Goal: Task Accomplishment & Management: Manage account settings

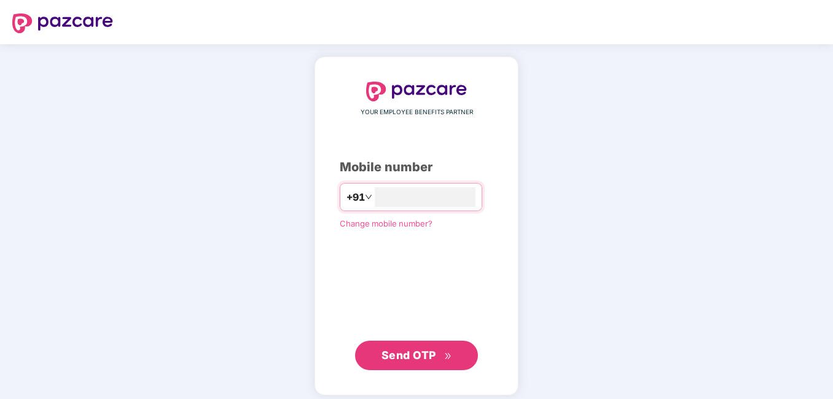
type input "**********"
click at [388, 358] on span "Send OTP" at bounding box center [409, 354] width 55 height 13
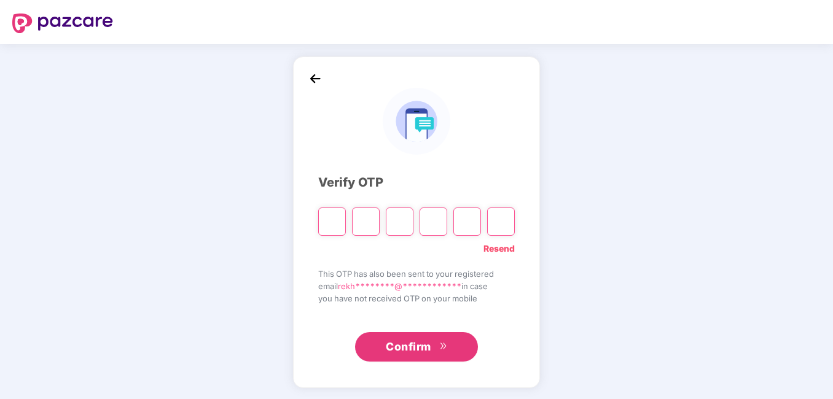
type input "*"
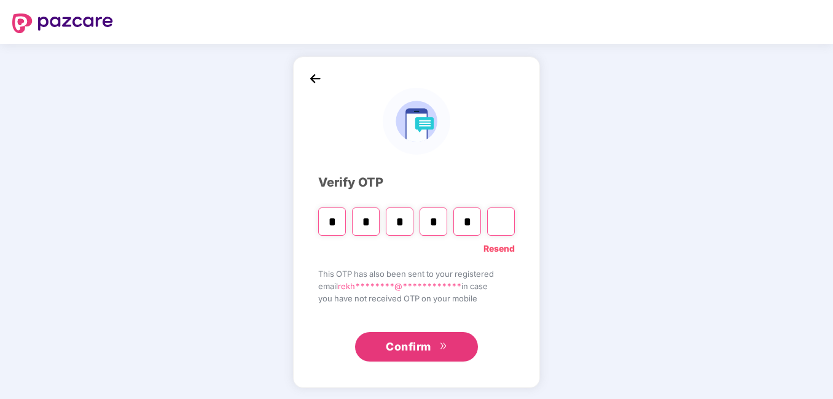
type input "*"
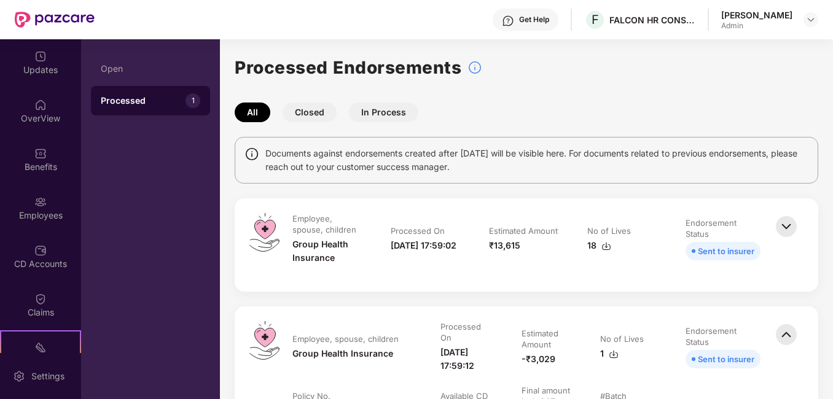
click at [783, 226] on img at bounding box center [786, 226] width 27 height 27
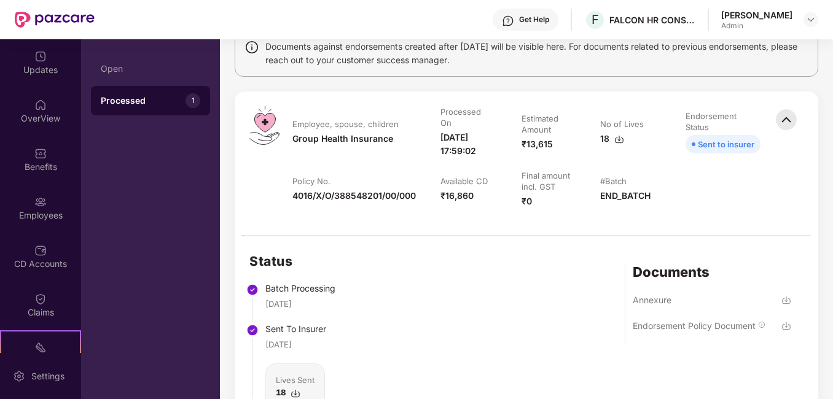
scroll to position [123, 0]
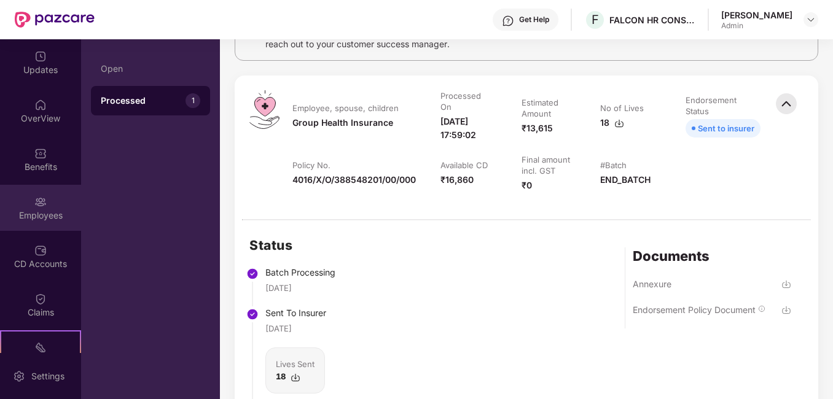
click at [44, 216] on div "Employees" at bounding box center [40, 216] width 81 height 12
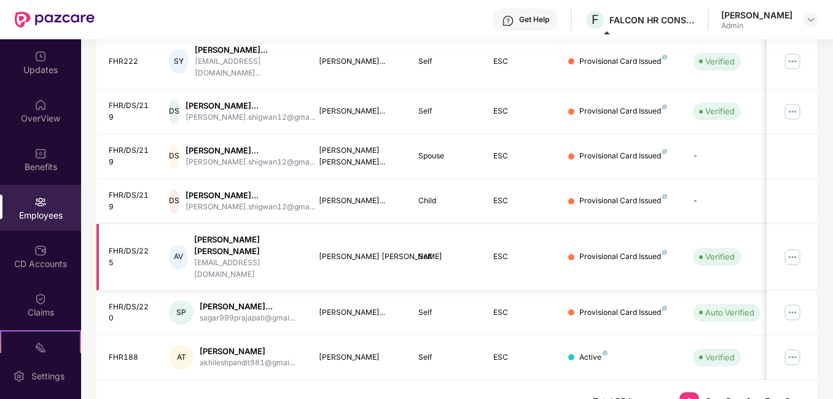
scroll to position [60, 0]
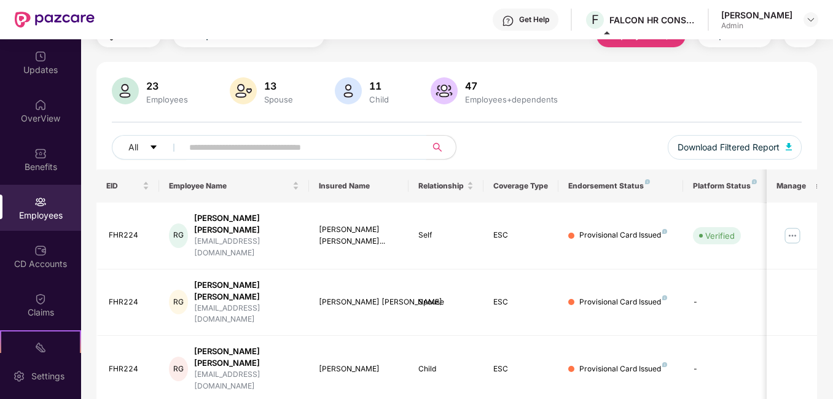
click at [244, 143] on input "text" at bounding box center [299, 147] width 220 height 18
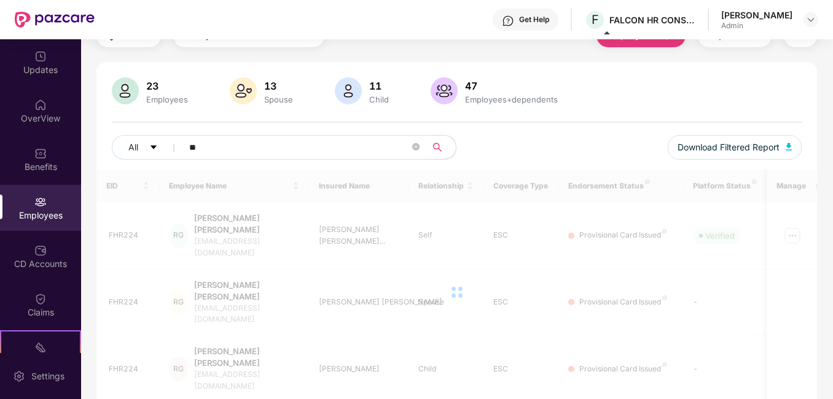
scroll to position [39, 0]
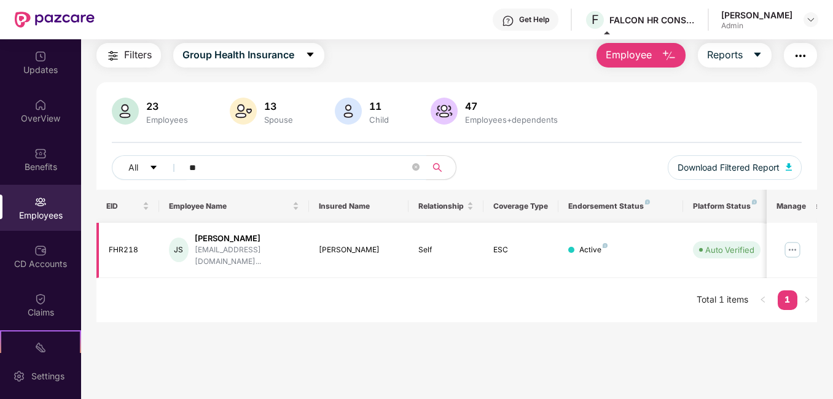
type input "**"
click at [791, 244] on img at bounding box center [793, 250] width 20 height 20
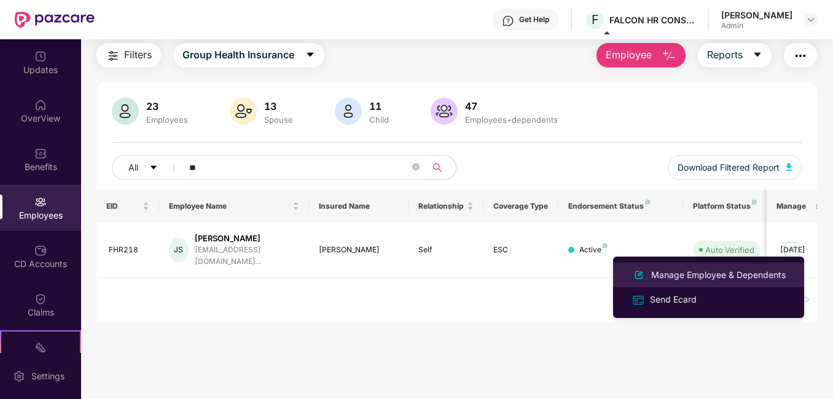
click at [689, 276] on div "Manage Employee & Dependents" at bounding box center [718, 275] width 139 height 14
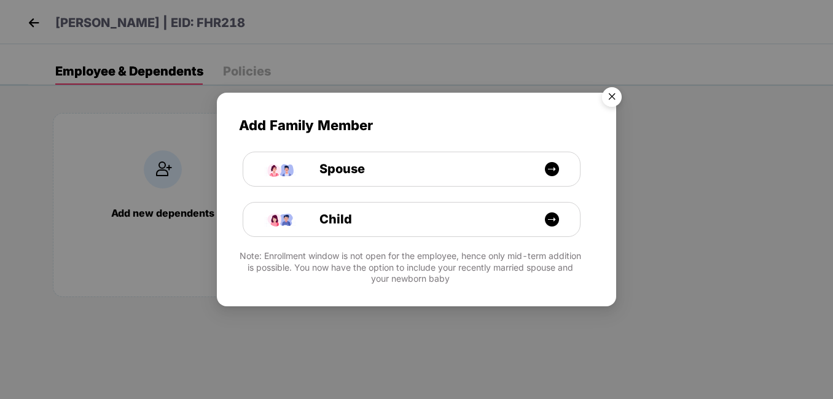
click at [617, 96] on img "Close" at bounding box center [612, 99] width 34 height 34
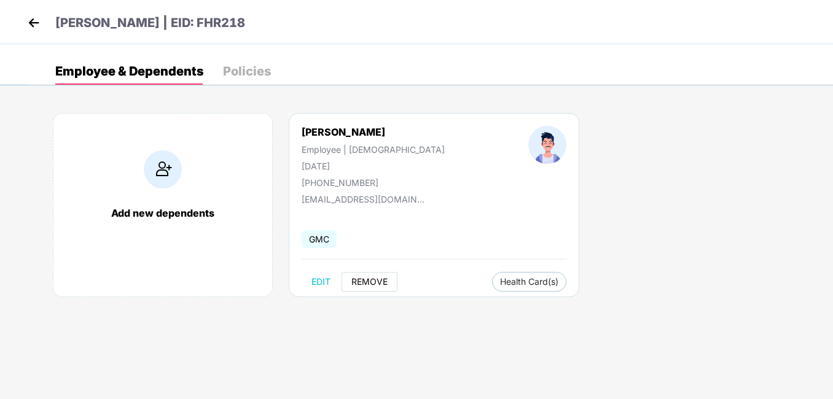
click at [374, 283] on span "REMOVE" at bounding box center [369, 282] width 36 height 10
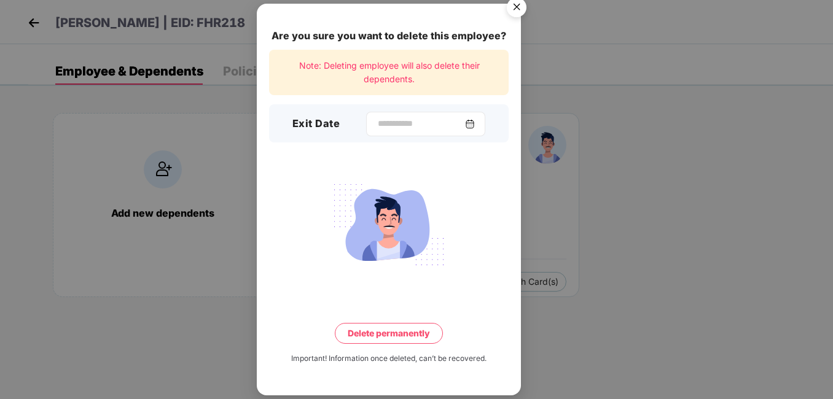
click at [475, 123] on img at bounding box center [470, 124] width 10 height 10
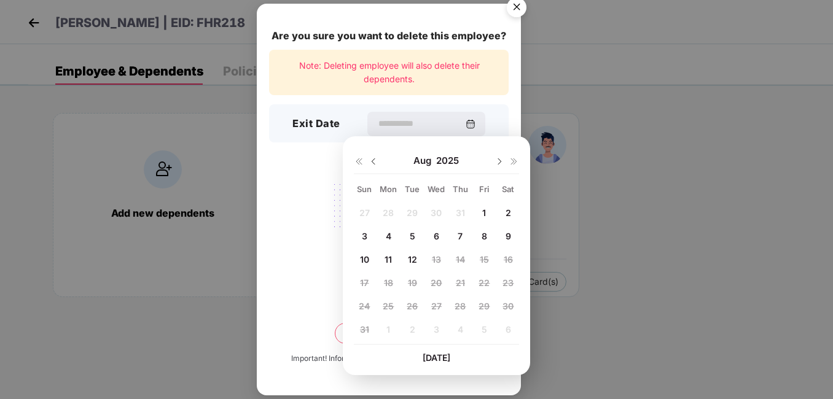
click at [436, 259] on div "27 28 29 30 31 1 2 3 4 5 6 7 8 9 10 11 12 13 14 15 16 17 18 19 20 21 22 23 24 2…" at bounding box center [436, 274] width 165 height 140
click at [522, 6] on img "Close" at bounding box center [516, 9] width 34 height 34
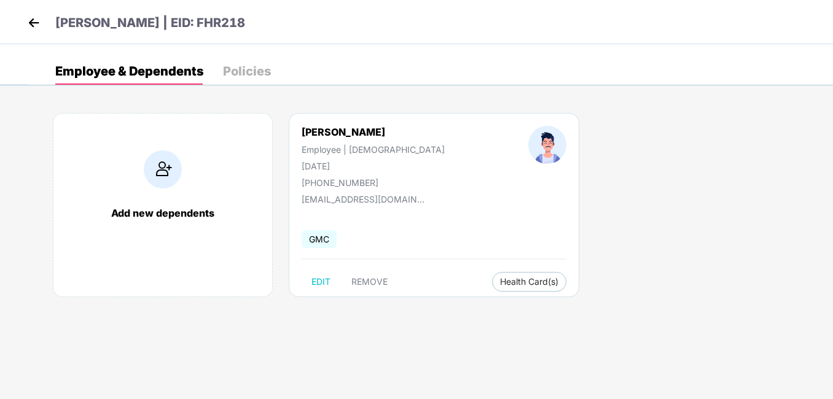
click at [32, 22] on img at bounding box center [34, 23] width 18 height 18
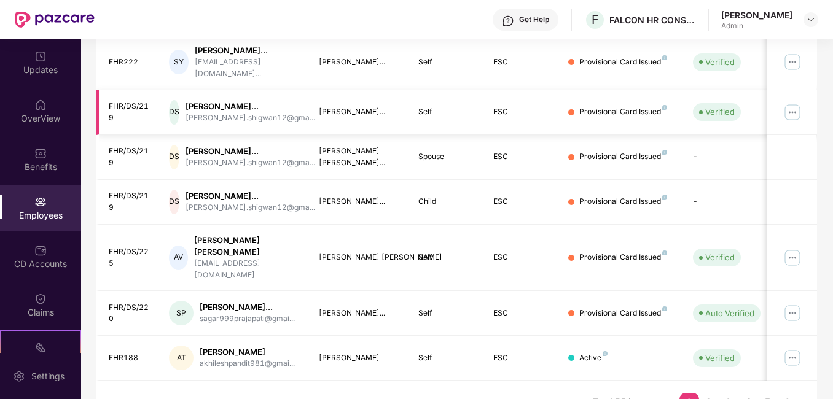
scroll to position [428, 0]
